Goal: Transaction & Acquisition: Purchase product/service

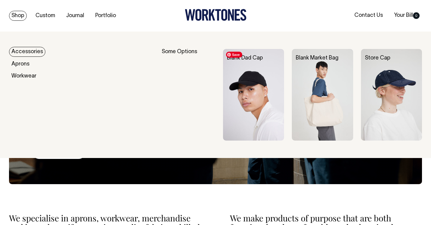
click at [236, 68] on img at bounding box center [253, 95] width 61 height 92
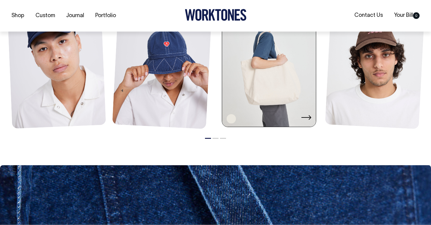
scroll to position [750, 0]
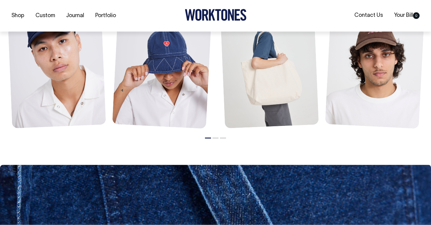
click at [215, 138] on button "2" at bounding box center [215, 138] width 6 height 1
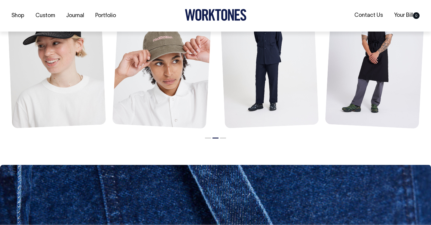
click at [222, 137] on li "3" at bounding box center [223, 136] width 6 height 7
